Goal: Task Accomplishment & Management: Manage account settings

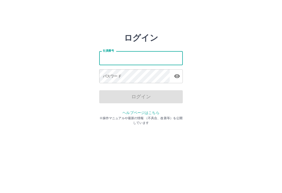
click at [237, 78] on div "ログイン 社員番号 社員番号 パスワード パスワード ログイン ヘルプページはこちら ※操作マニュアルや最新の情報 （不具合、改善等）を公開しています" at bounding box center [141, 75] width 282 height 84
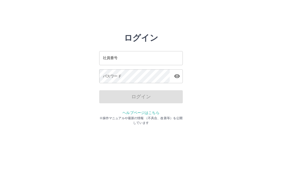
click at [154, 59] on input "社員番号" at bounding box center [141, 58] width 84 height 14
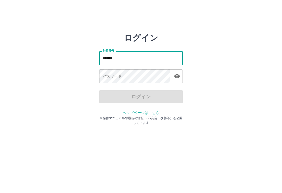
type input "*******"
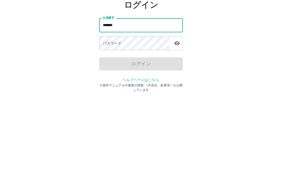
click at [177, 73] on icon "button" at bounding box center [177, 76] width 6 height 6
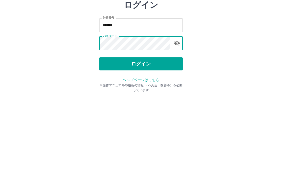
click at [168, 90] on button "ログイン" at bounding box center [141, 96] width 84 height 13
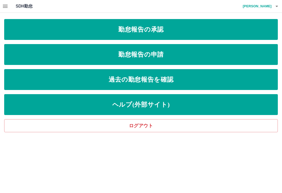
click at [7, 8] on icon "button" at bounding box center [5, 6] width 6 height 6
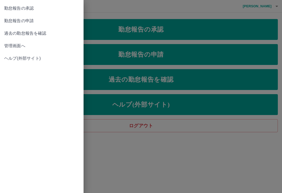
click at [23, 46] on span "管理画面へ" at bounding box center [41, 46] width 75 height 6
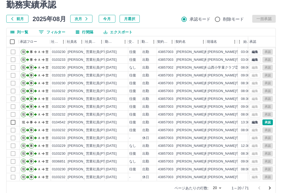
scroll to position [23, 0]
click at [222, 191] on body "SDH勤怠 [PERSON_NAME] 勤務実績承認 前月 [DATE] 次月 今月 月選択 承認モード 削除モード 一括承認 列一覧 0 フィルター 行間隔…" at bounding box center [141, 91] width 282 height 221
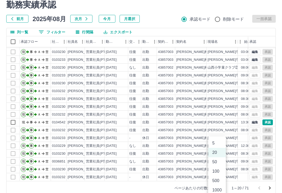
click at [241, 169] on div at bounding box center [141, 96] width 282 height 193
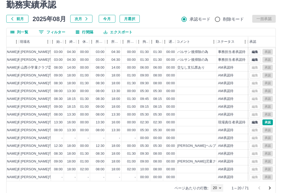
scroll to position [23, 187]
click at [261, 191] on div at bounding box center [264, 188] width 21 height 10
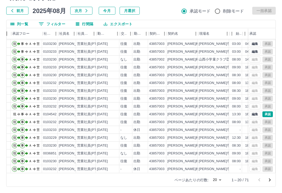
scroll to position [23, 9]
click at [223, 184] on body "SDH勤怠 [PERSON_NAME] 勤務実績承認 前月 [DATE] 次月 今月 月選択 承認モード 削除モード 一括承認 列一覧 0 フィルター 行間隔…" at bounding box center [141, 83] width 282 height 221
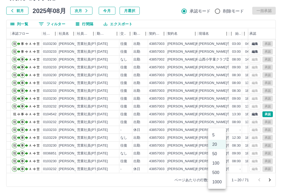
click at [221, 155] on li "50" at bounding box center [217, 153] width 18 height 9
type input "**"
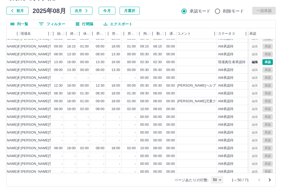
scroll to position [75, 187]
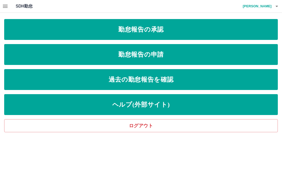
click at [10, 6] on button "button" at bounding box center [5, 6] width 10 height 13
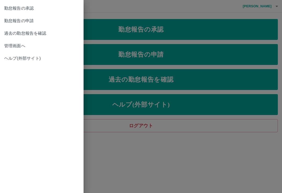
click at [23, 45] on span "管理画面へ" at bounding box center [41, 46] width 75 height 6
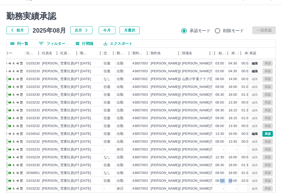
scroll to position [23, 25]
click at [223, 193] on body "SDH勤怠 永野　しげ子 勤務実績承認 前月 2025年08月 次月 今月 月選択 承認モード 削除モード 一括承認 列一覧 0 フィルター 行間隔 エクスポ…" at bounding box center [141, 102] width 282 height 221
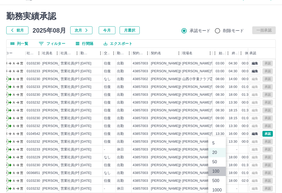
click at [223, 176] on li "100" at bounding box center [217, 171] width 18 height 9
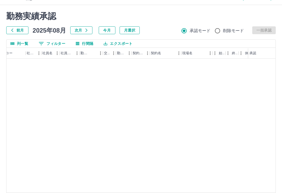
type input "***"
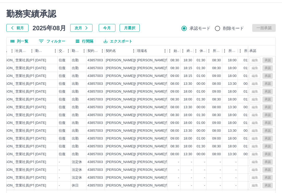
scroll to position [379, 71]
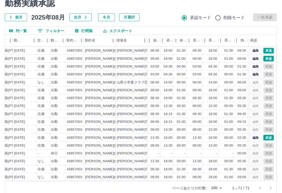
scroll to position [7, 91]
click at [175, 126] on div "00:00" at bounding box center [179, 129] width 13 height 8
click at [179, 112] on div "01:30" at bounding box center [181, 113] width 9 height 5
click at [181, 125] on div "00:00" at bounding box center [179, 129] width 13 height 8
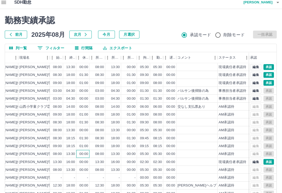
scroll to position [0, 0]
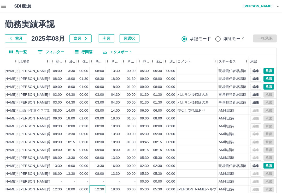
click at [90, 189] on div "12:30" at bounding box center [98, 188] width 16 height 8
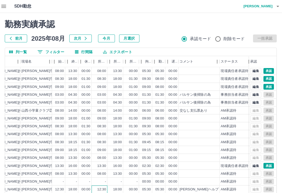
scroll to position [0, 185]
